Goal: Information Seeking & Learning: Learn about a topic

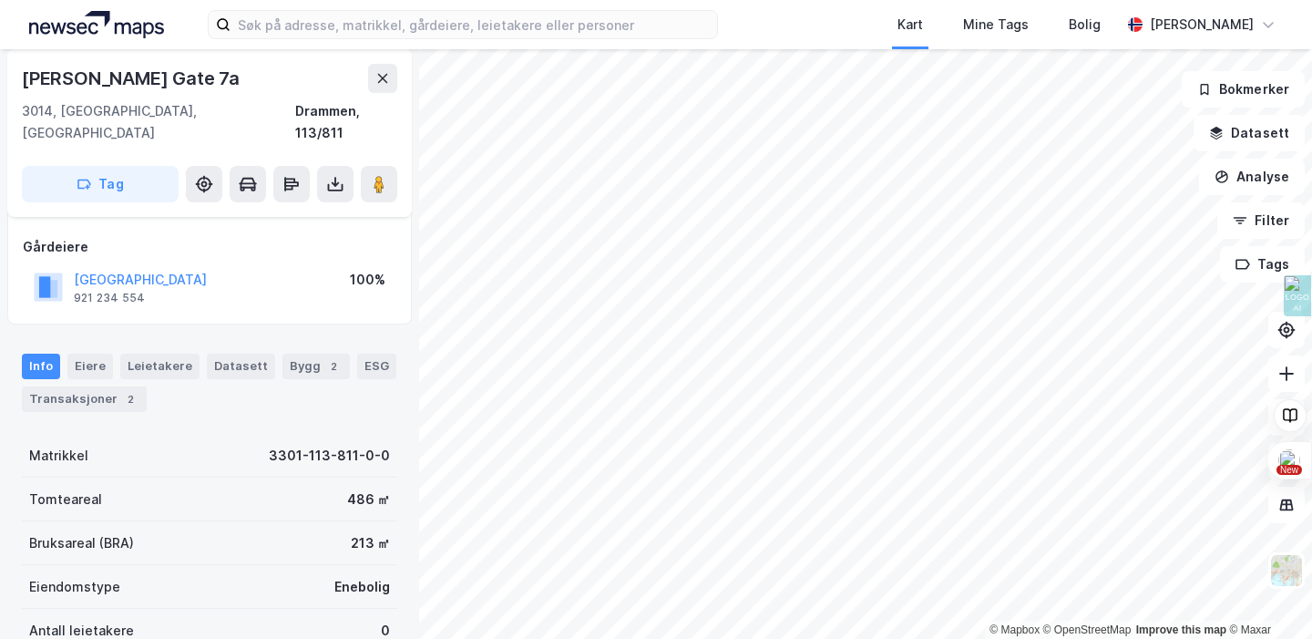
scroll to position [94, 0]
click at [82, 384] on div "Transaksjoner 2" at bounding box center [84, 397] width 125 height 26
